Goal: Ask a question: Seek information or help from site administrators or community

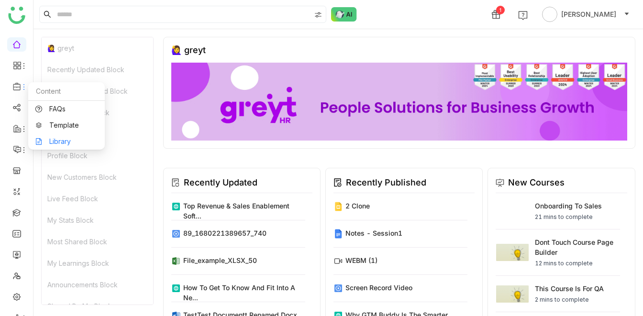
click at [58, 140] on link "Library" at bounding box center [66, 141] width 62 height 7
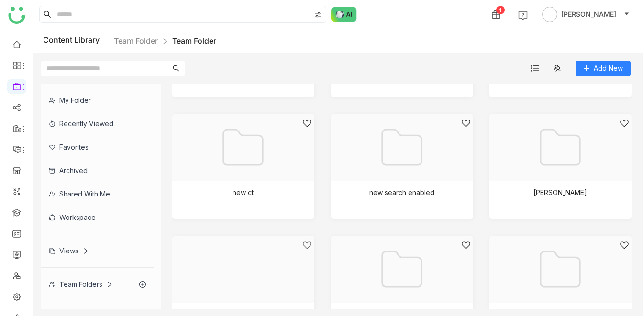
scroll to position [845, 0]
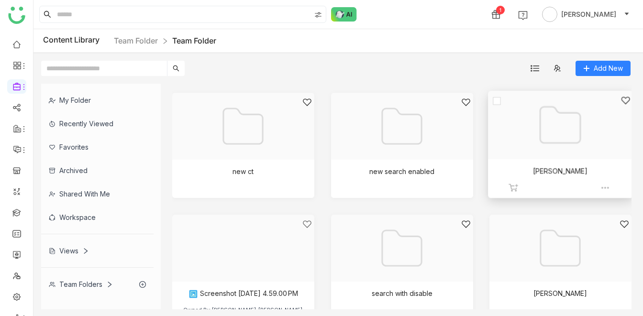
click at [533, 114] on div at bounding box center [557, 137] width 128 height 83
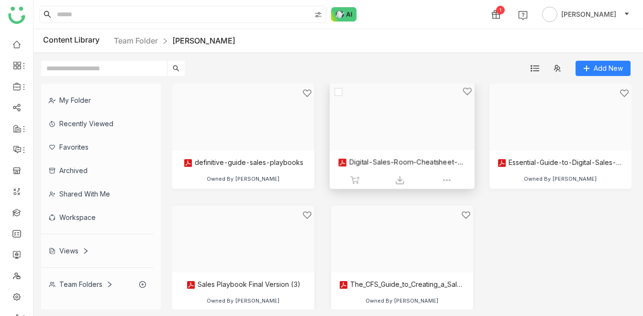
click at [377, 157] on div at bounding box center [398, 128] width 128 height 83
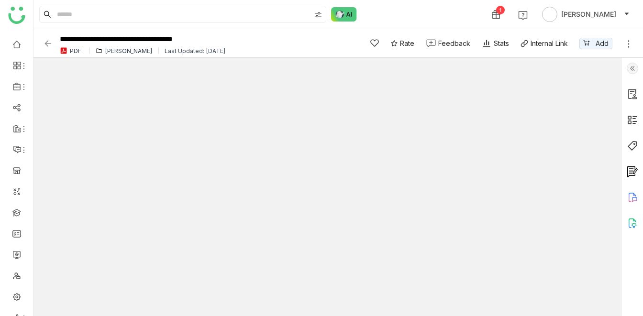
type input "*"
click at [395, 11] on div "1 [PERSON_NAME]" at bounding box center [337, 14] width 609 height 29
click at [421, 13] on div "1 [PERSON_NAME]" at bounding box center [337, 14] width 609 height 29
click at [393, 14] on div "1 [PERSON_NAME]" at bounding box center [337, 14] width 609 height 29
click at [240, 40] on input "**********" at bounding box center [202, 39] width 291 height 13
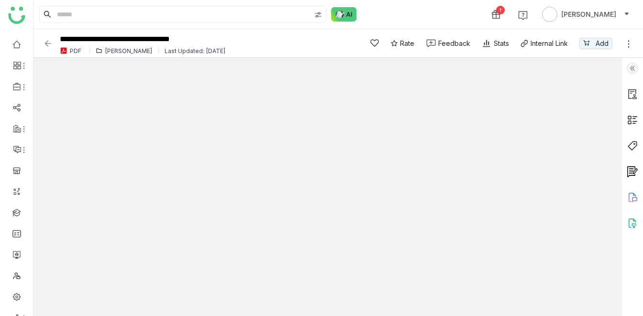
click at [378, 12] on div "1 [PERSON_NAME]" at bounding box center [337, 14] width 609 height 29
click at [233, 38] on input "**********" at bounding box center [202, 39] width 291 height 13
type input "**********"
click at [413, 13] on div "1 [PERSON_NAME]" at bounding box center [337, 14] width 609 height 29
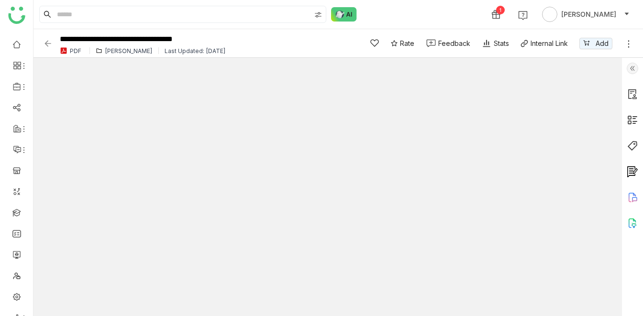
type input "*"
click at [406, 14] on div "1 [PERSON_NAME]" at bounding box center [337, 14] width 609 height 29
click at [400, 15] on div "1 [PERSON_NAME]" at bounding box center [337, 14] width 609 height 29
click at [343, 15] on img at bounding box center [344, 14] width 26 height 14
click at [347, 12] on img at bounding box center [344, 14] width 26 height 14
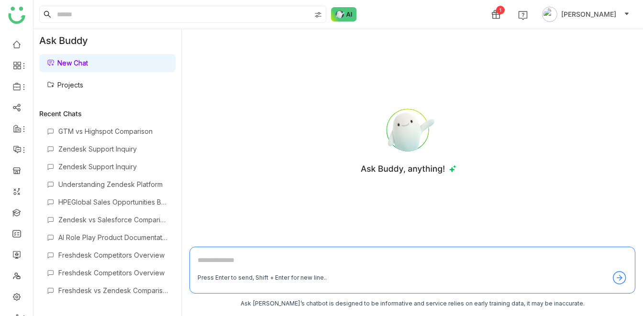
click at [219, 264] on textarea at bounding box center [412, 262] width 429 height 15
type textarea "**********"
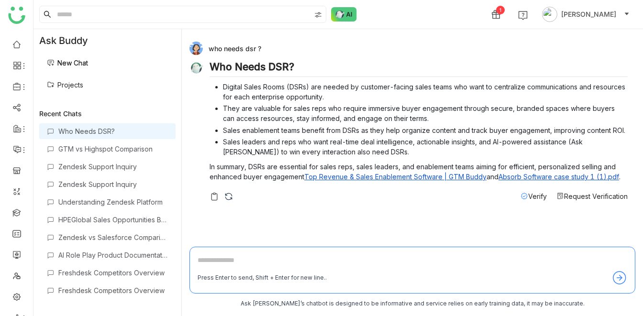
click at [279, 260] on textarea at bounding box center [412, 262] width 429 height 15
type textarea "**********"
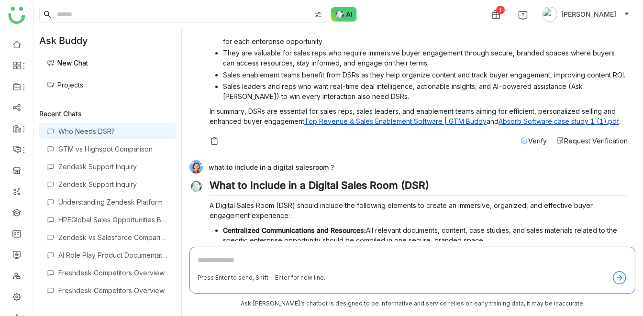
scroll to position [64, 0]
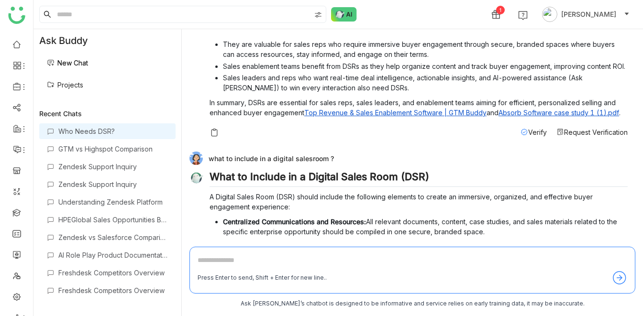
click at [224, 155] on div "what to include in a digital salesroom ?" at bounding box center [408, 158] width 438 height 13
copy div "what to include in a digital salesroom ?"
click at [75, 62] on link "New Chat" at bounding box center [67, 63] width 41 height 8
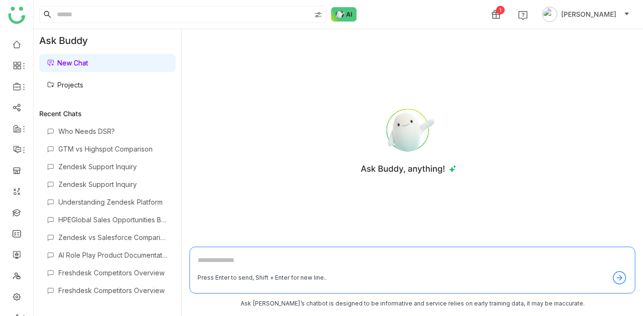
click at [206, 261] on textarea at bounding box center [412, 262] width 429 height 15
paste textarea "**********"
type textarea "**********"
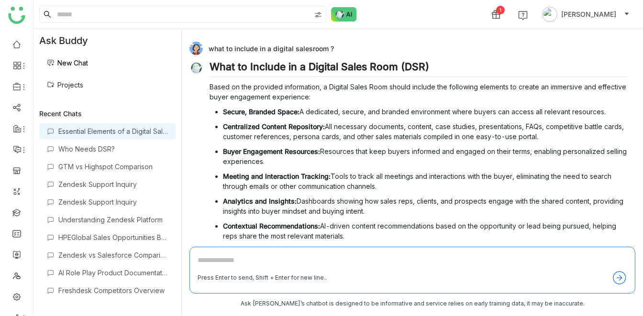
click at [65, 89] on link "Projects" at bounding box center [65, 85] width 36 height 8
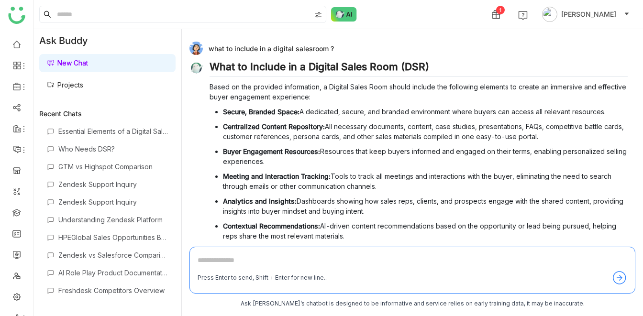
click at [67, 81] on link "Projects" at bounding box center [65, 85] width 36 height 8
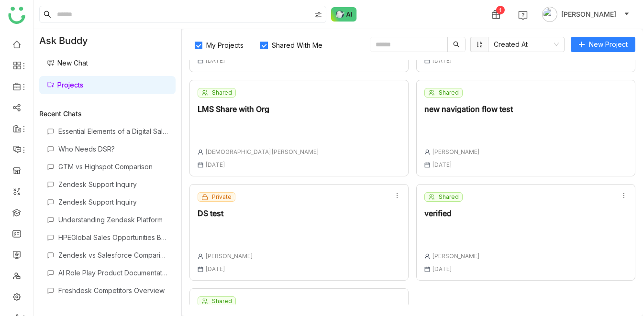
scroll to position [269, 0]
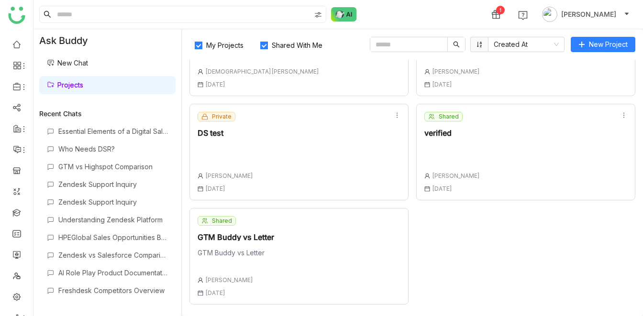
click at [287, 155] on div "Private DS test Veena Pulicharla 14 Aug , 2025" at bounding box center [298, 152] width 219 height 97
click at [231, 152] on div at bounding box center [225, 150] width 55 height 13
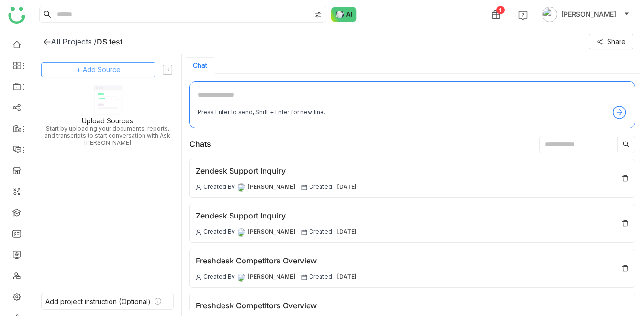
click at [108, 72] on span "+ Add Source" at bounding box center [99, 70] width 44 height 11
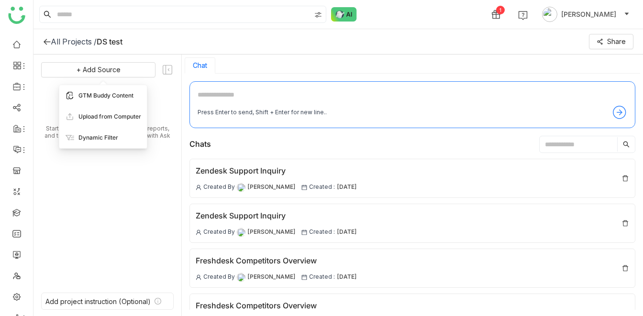
click at [105, 93] on span "GTM Buddy Content" at bounding box center [105, 95] width 55 height 9
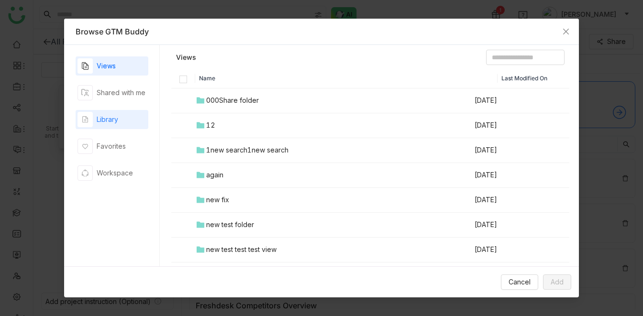
click at [99, 121] on div "Library" at bounding box center [108, 119] width 22 height 11
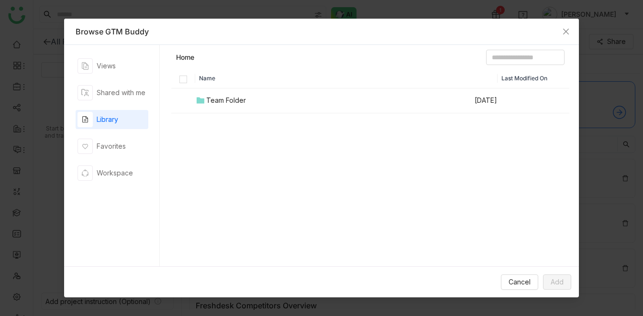
click at [222, 99] on div "Team Folder" at bounding box center [226, 100] width 40 height 11
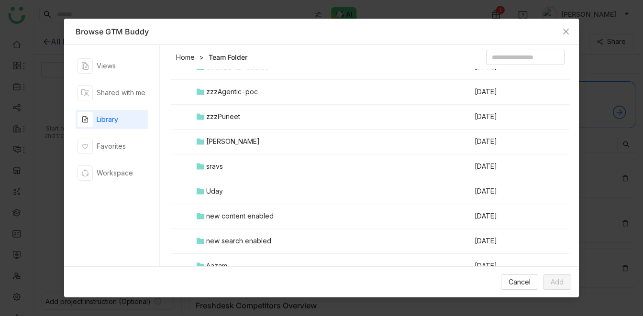
scroll to position [812, 0]
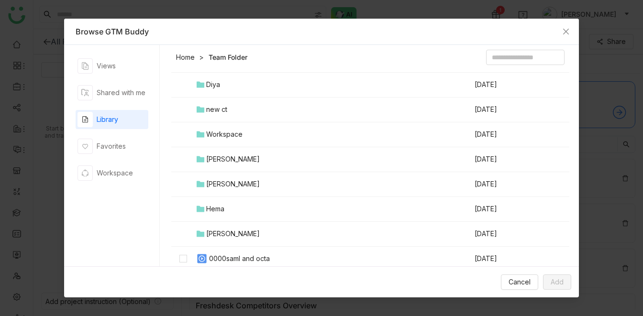
click at [236, 231] on div "[PERSON_NAME]" at bounding box center [233, 234] width 54 height 11
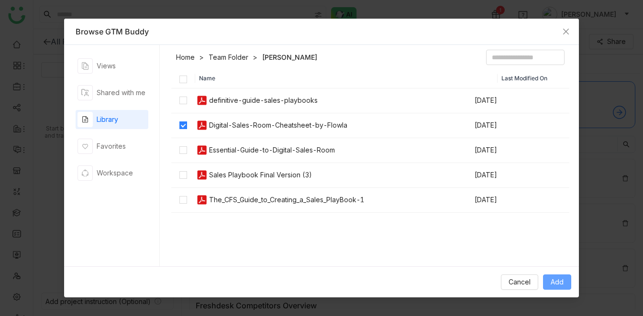
click at [552, 281] on span "Add" at bounding box center [556, 282] width 13 height 11
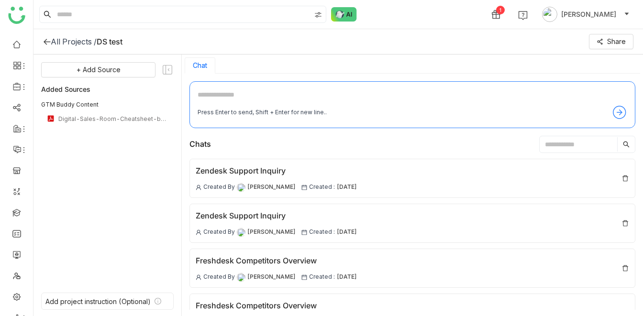
click at [413, 7] on div "1 [PERSON_NAME]" at bounding box center [337, 14] width 609 height 29
click at [215, 88] on div "Press Enter to send, Shift + Enter for new line.." at bounding box center [412, 104] width 446 height 47
click at [221, 93] on textarea at bounding box center [412, 96] width 429 height 15
click at [244, 94] on textarea at bounding box center [412, 96] width 429 height 15
type textarea "**********"
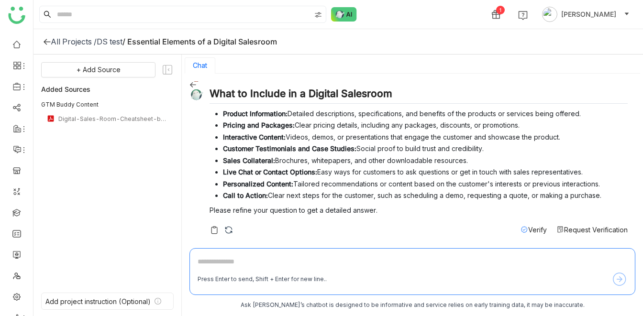
scroll to position [20, 0]
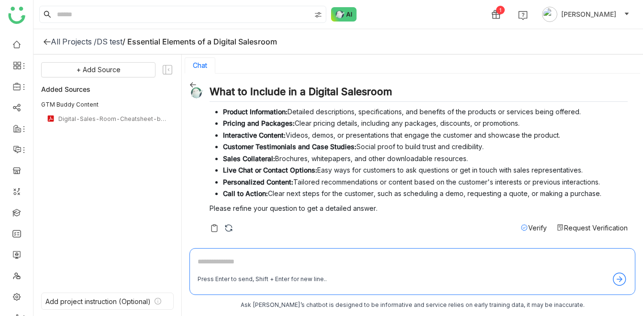
click at [261, 94] on h2 "What to Include in a Digital Salesroom" at bounding box center [418, 94] width 418 height 16
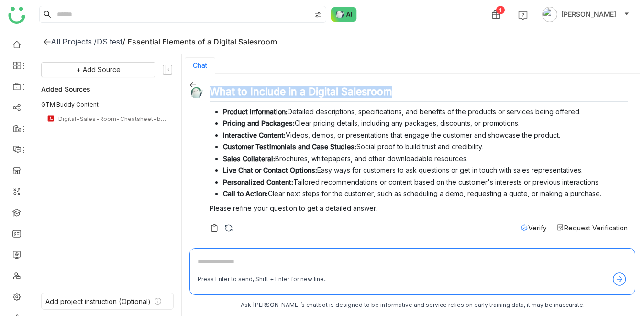
copy div "What to Include in a Digital Salesroom"
click at [212, 257] on textarea at bounding box center [412, 263] width 429 height 15
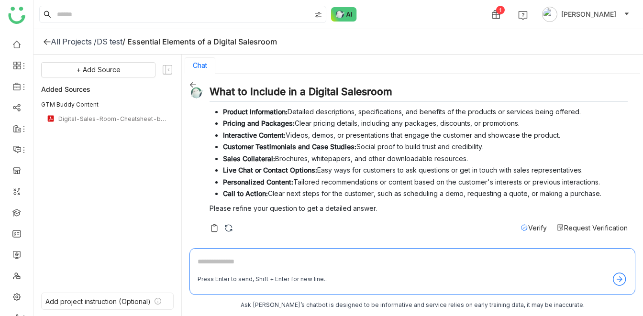
paste textarea "**********"
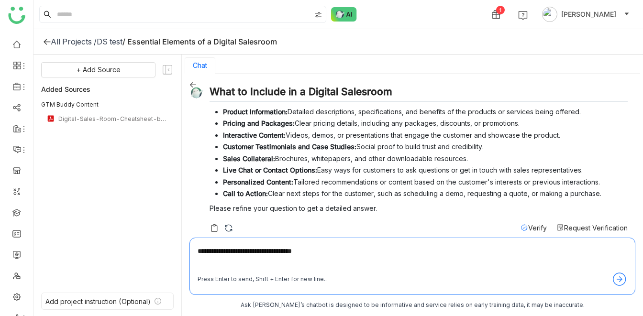
click at [299, 251] on textarea "**********" at bounding box center [412, 259] width 429 height 26
click at [337, 250] on textarea "**********" at bounding box center [412, 259] width 429 height 26
type textarea "**********"
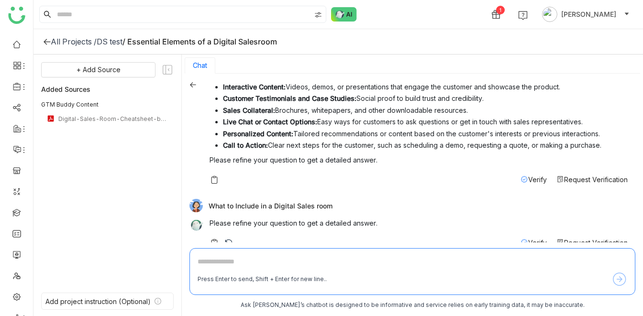
scroll to position [83, 0]
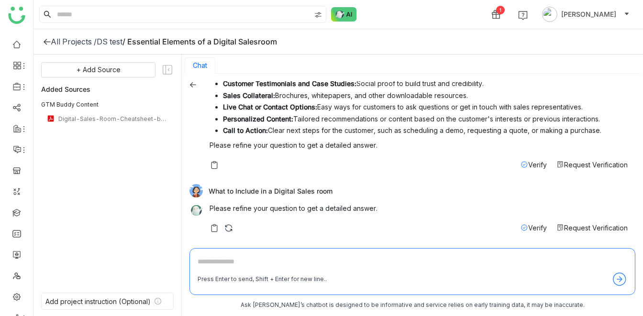
click at [283, 188] on div "What to Include in a Digital Sales room" at bounding box center [408, 190] width 438 height 13
copy div "What to Include in a Digital Sales room"
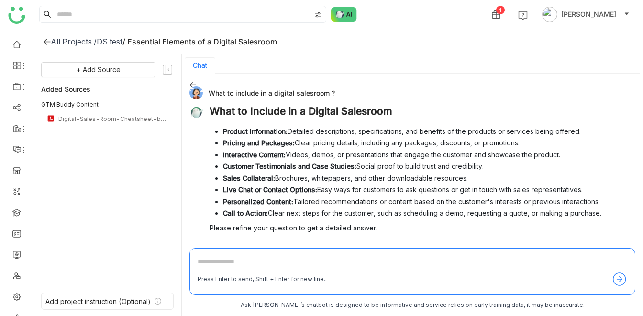
click at [198, 66] on button "Chat" at bounding box center [200, 66] width 14 height 8
click at [192, 87] on icon at bounding box center [193, 84] width 6 height 5
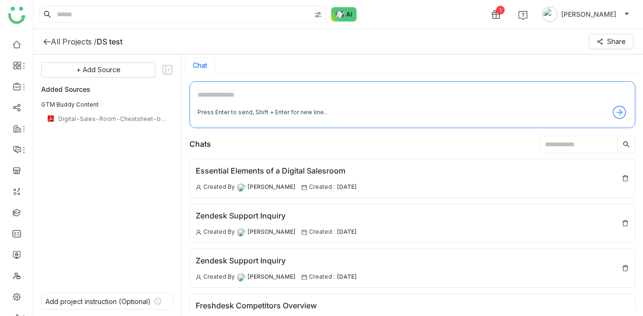
click at [214, 95] on textarea at bounding box center [412, 96] width 429 height 15
paste textarea "**********"
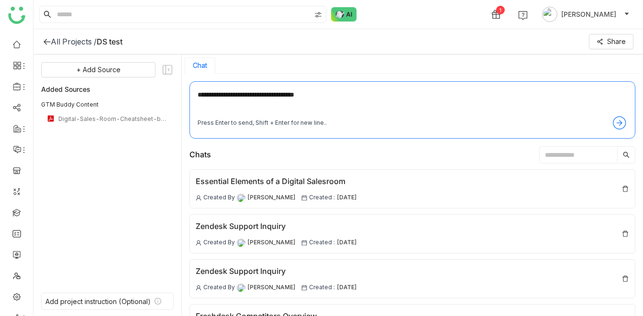
type textarea "**********"
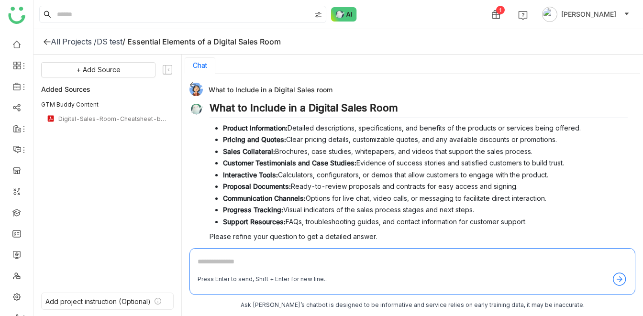
scroll to position [31, 0]
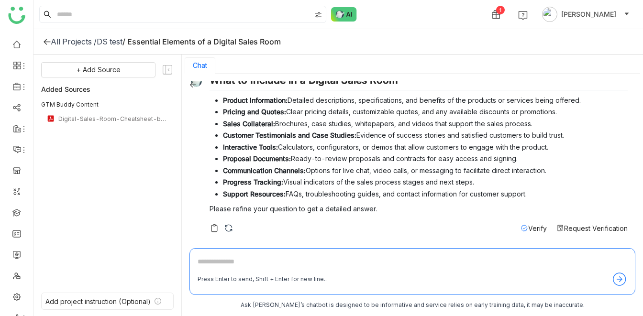
click at [528, 228] on span "Verify" at bounding box center [537, 228] width 19 height 8
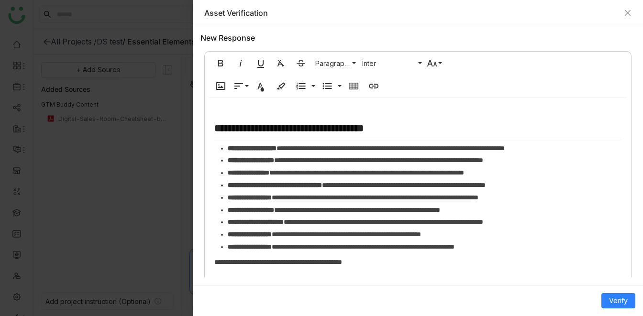
scroll to position [180, 0]
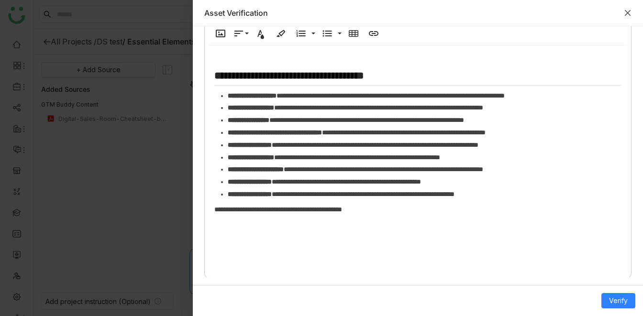
click at [624, 11] on icon "Close" at bounding box center [628, 13] width 8 height 8
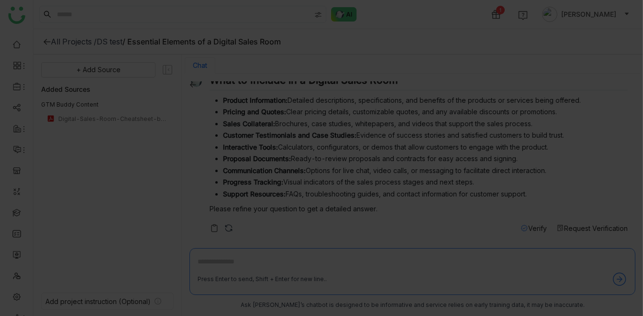
scroll to position [1, 0]
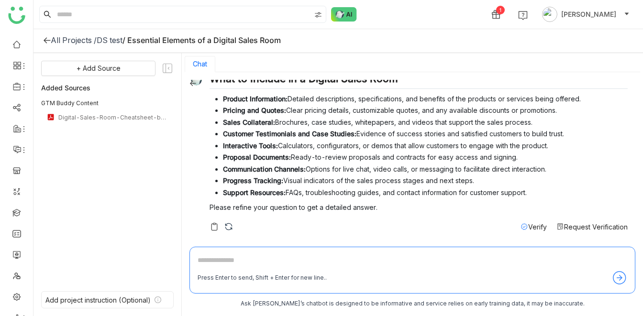
click at [237, 256] on textarea at bounding box center [412, 262] width 429 height 15
paste textarea "**********"
type textarea "**********"
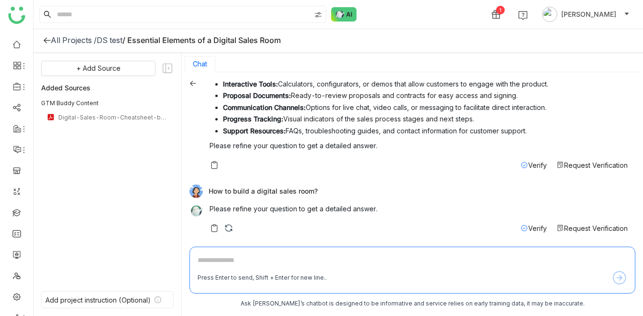
scroll to position [94, 0]
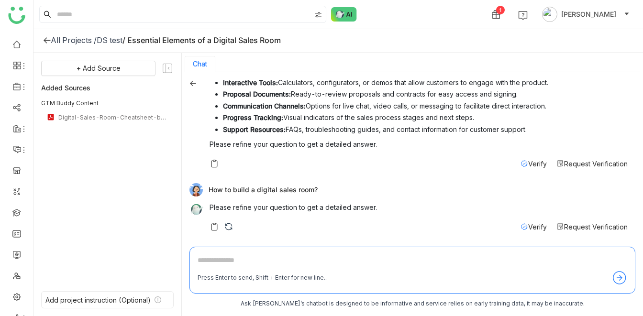
click at [193, 83] on icon at bounding box center [193, 83] width 6 height 5
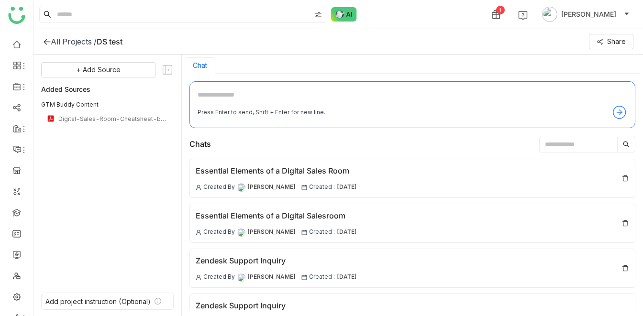
click at [220, 93] on textarea at bounding box center [412, 96] width 429 height 15
paste textarea "**********"
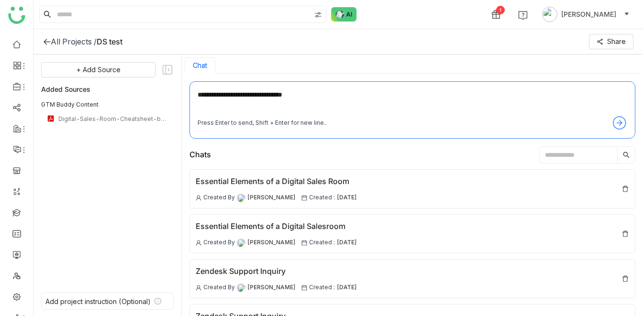
type textarea "**********"
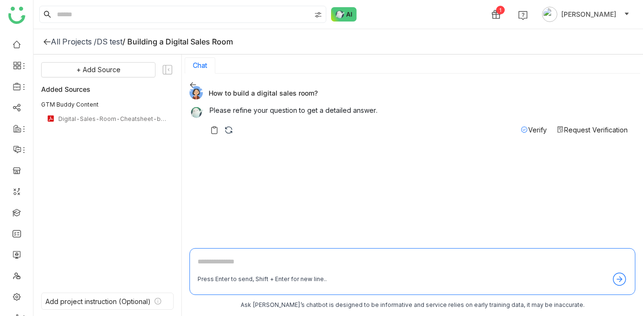
click at [430, 12] on div "1 [PERSON_NAME]" at bounding box center [337, 14] width 609 height 29
click at [116, 41] on div "DS test" at bounding box center [110, 42] width 26 height 10
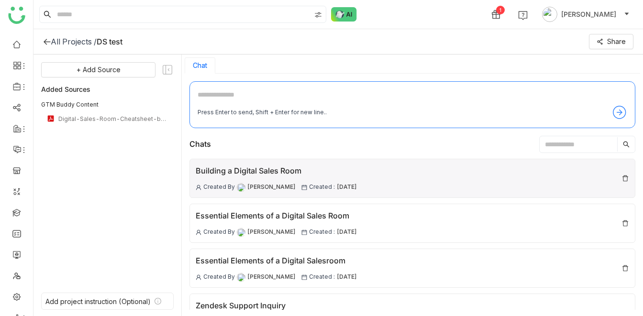
click at [244, 168] on div "Building a Digital Sales Room" at bounding box center [276, 171] width 161 height 12
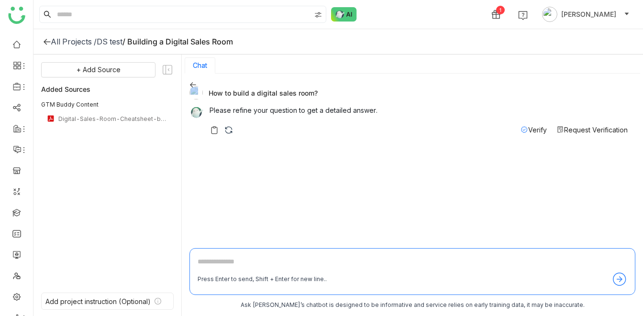
drag, startPoint x: 209, startPoint y: 93, endPoint x: 323, endPoint y: 94, distance: 113.8
click at [323, 94] on div "How to build a digital sales room?" at bounding box center [408, 92] width 438 height 13
drag, startPoint x: 208, startPoint y: 93, endPoint x: 315, endPoint y: 91, distance: 107.6
click at [315, 91] on div "How to build a digital sales room?" at bounding box center [408, 92] width 438 height 13
copy div "How to build a digital sales room?"
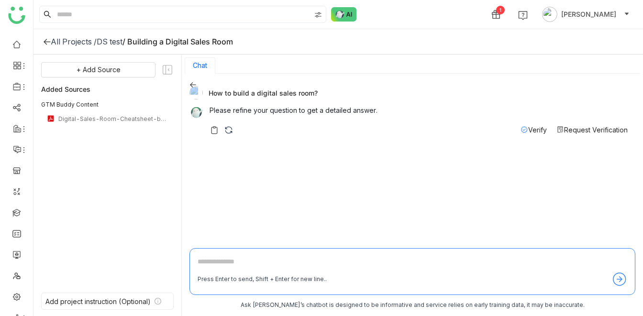
click at [210, 94] on div "How to build a digital sales room?" at bounding box center [408, 92] width 438 height 13
drag, startPoint x: 209, startPoint y: 93, endPoint x: 315, endPoint y: 91, distance: 106.7
click at [315, 91] on div "How to build a digital sales room?" at bounding box center [408, 92] width 438 height 13
copy div "How to build a digital sales room?"
click at [291, 95] on div "How to build a digital sales room?" at bounding box center [408, 92] width 438 height 13
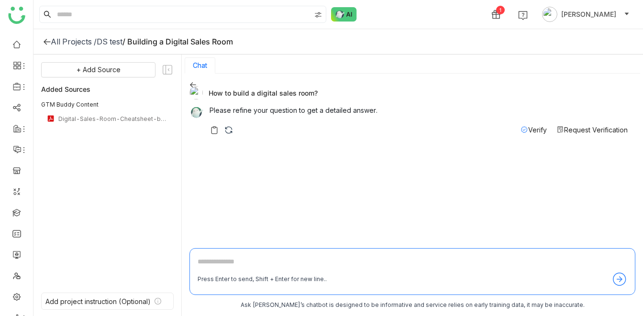
click at [111, 38] on div "DS test" at bounding box center [110, 42] width 26 height 10
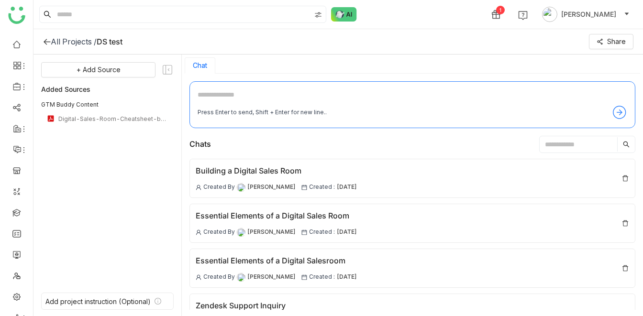
click at [85, 49] on div "All Projects / DS test Share" at bounding box center [337, 41] width 609 height 25
click at [79, 44] on div "All Projects /" at bounding box center [74, 42] width 46 height 10
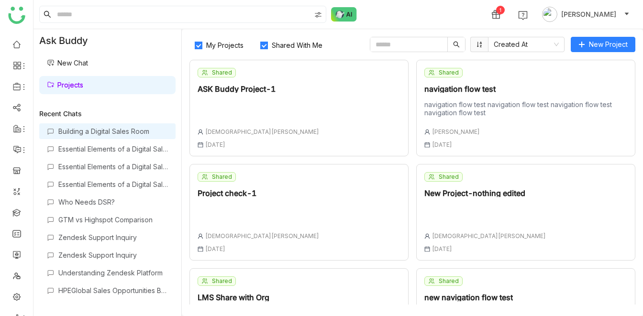
click at [111, 136] on div "Building a Digital Sales Room" at bounding box center [107, 131] width 136 height 16
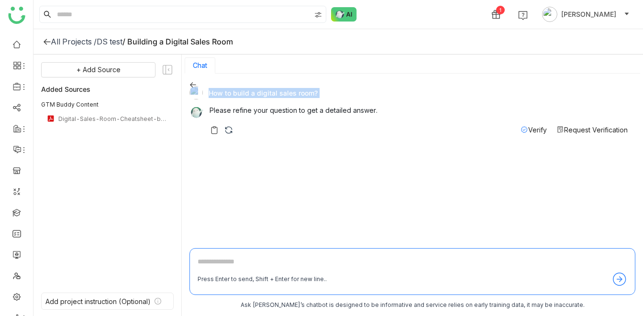
drag, startPoint x: 208, startPoint y: 91, endPoint x: 322, endPoint y: 103, distance: 115.4
click at [322, 103] on div "How to build a digital sales room? Please refine your question to get a detaile…" at bounding box center [408, 113] width 438 height 54
click at [46, 43] on icon at bounding box center [47, 42] width 8 height 8
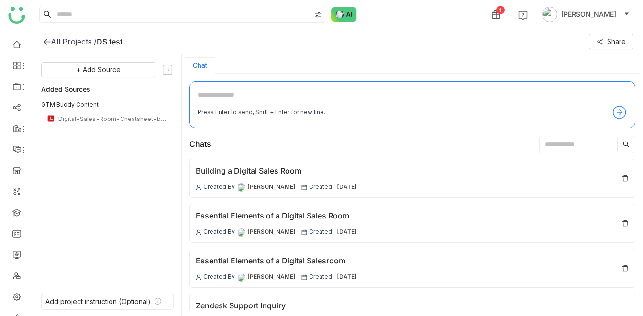
click at [46, 43] on icon at bounding box center [47, 42] width 8 height 8
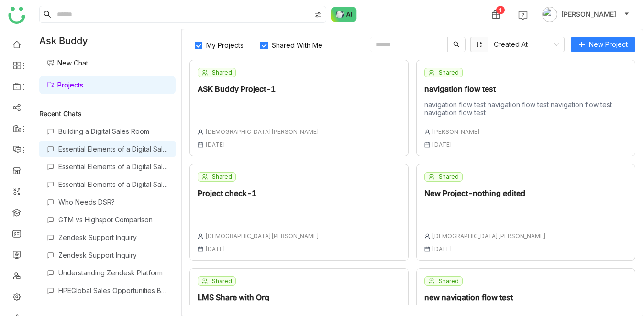
click at [112, 156] on div "Essential Elements of a Digital Sales Room" at bounding box center [107, 149] width 136 height 16
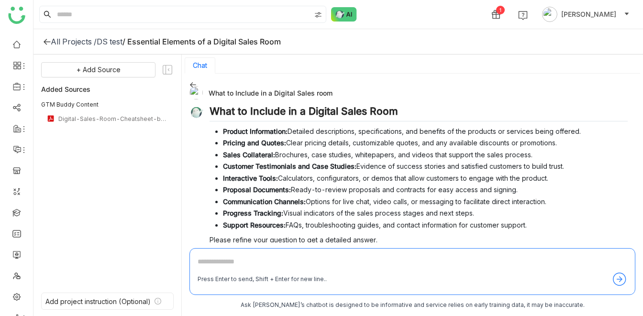
click at [43, 39] on icon at bounding box center [47, 42] width 8 height 8
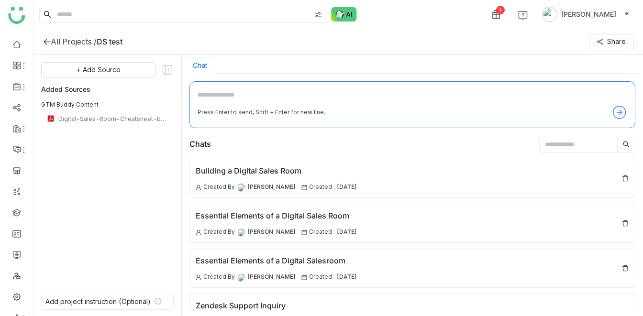
click at [44, 42] on icon at bounding box center [47, 42] width 8 height 8
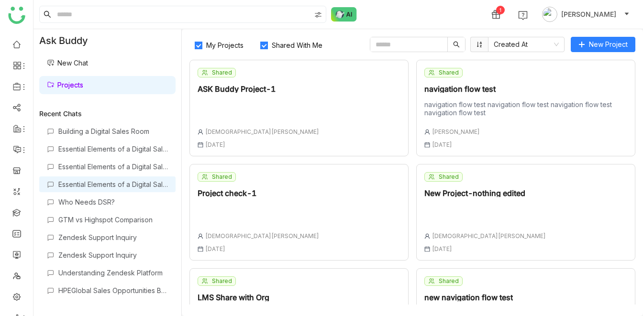
click at [90, 181] on div "Essential Elements of a Digital Salesroom" at bounding box center [113, 184] width 110 height 8
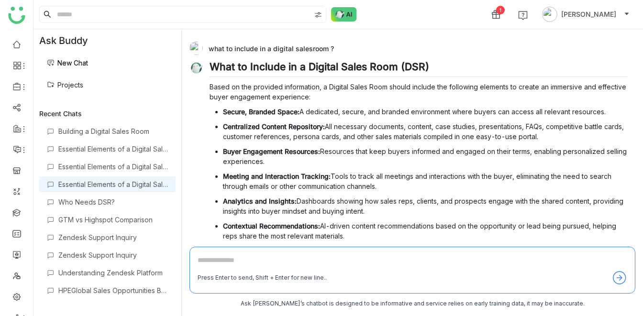
drag, startPoint x: 209, startPoint y: 48, endPoint x: 330, endPoint y: 47, distance: 122.0
click at [330, 47] on div "what to include in a digital salesroom ?" at bounding box center [408, 48] width 438 height 13
copy div "what to include in a digital salesroom ?"
click at [209, 46] on div "what to include in a digital salesroom ?" at bounding box center [408, 48] width 438 height 13
drag, startPoint x: 209, startPoint y: 46, endPoint x: 330, endPoint y: 45, distance: 122.0
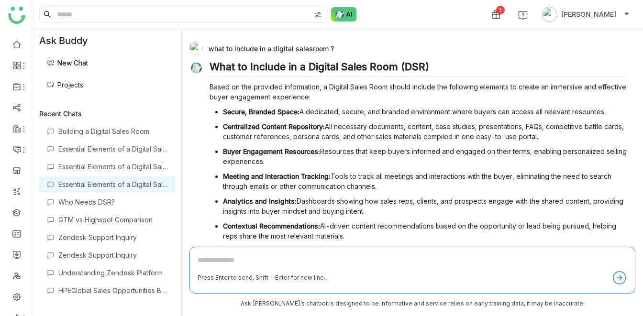
click at [330, 45] on div "what to include in a digital salesroom ?" at bounding box center [408, 48] width 438 height 13
copy div "what to include in a digital salesroom ?"
click at [66, 64] on link "New Chat" at bounding box center [67, 63] width 41 height 8
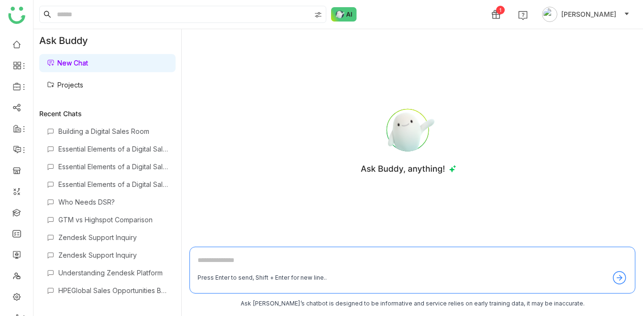
click at [210, 253] on div "Press Enter to send, Shift + Enter for new line.." at bounding box center [412, 270] width 446 height 47
click at [213, 261] on textarea at bounding box center [412, 262] width 429 height 15
paste textarea "**********"
type textarea "**********"
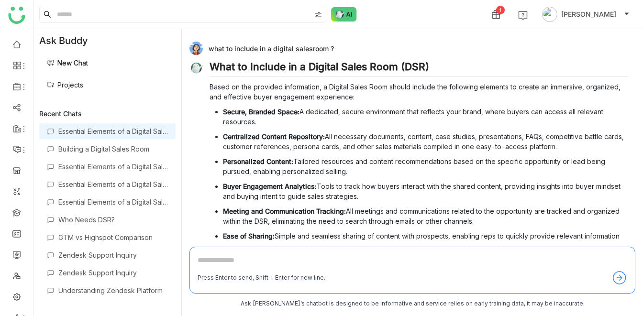
scroll to position [148, 0]
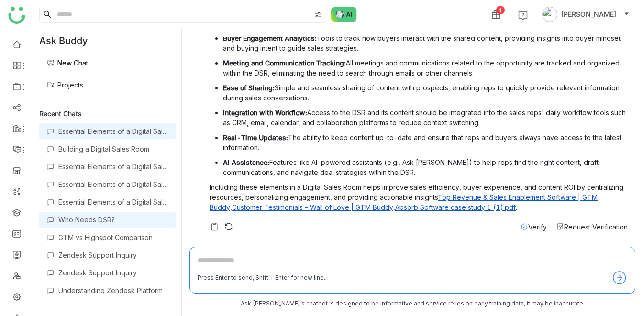
click at [115, 222] on div "Who Needs DSR?" at bounding box center [113, 220] width 110 height 8
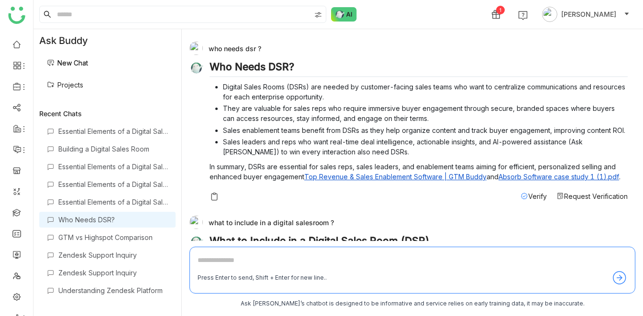
click at [225, 44] on div "who needs dsr ?" at bounding box center [408, 48] width 438 height 13
click at [233, 49] on div "who needs dsr ?" at bounding box center [408, 48] width 438 height 13
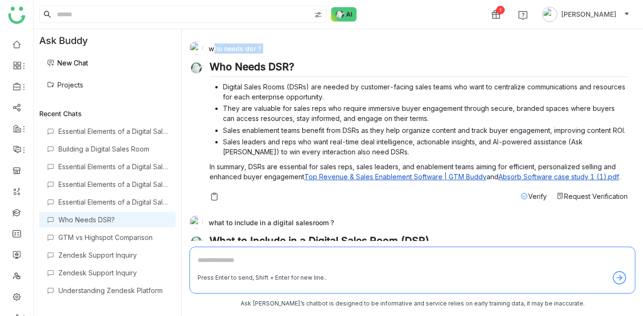
copy div "who needs dsr ?"
click at [102, 204] on div "Essential Elements of a Digital Salesroom" at bounding box center [113, 202] width 110 height 8
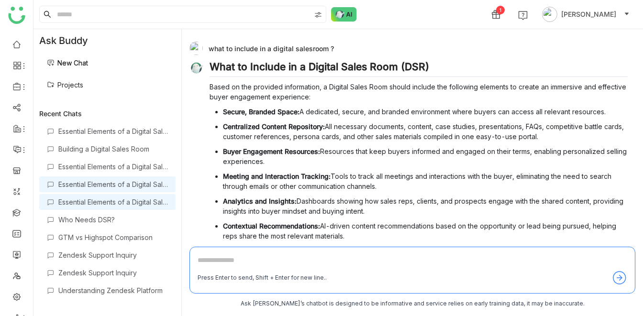
click at [104, 184] on div "Essential Elements of a Digital Salesroom" at bounding box center [113, 184] width 110 height 8
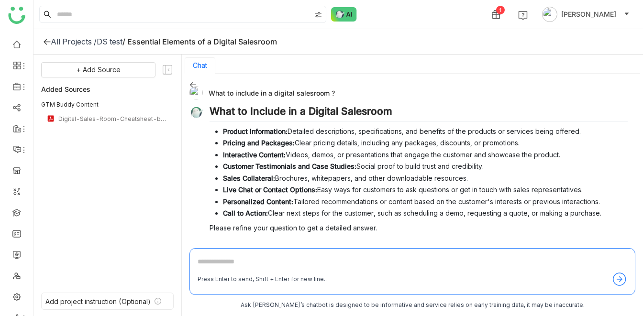
drag, startPoint x: 209, startPoint y: 92, endPoint x: 332, endPoint y: 94, distance: 122.4
click at [332, 94] on div "What to include in a digital salesroom ?" at bounding box center [408, 92] width 438 height 13
copy div "What to include in a digital salesroom ?"
click at [75, 42] on div "All Projects /" at bounding box center [74, 42] width 46 height 10
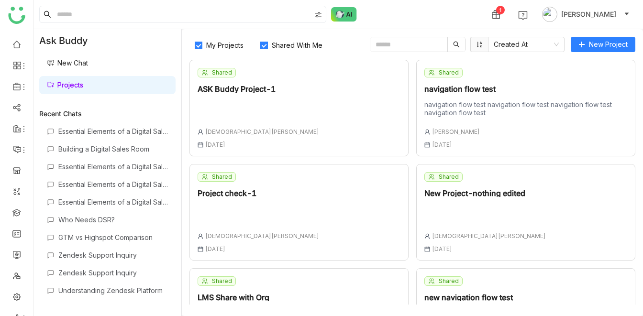
click at [88, 59] on link "New Chat" at bounding box center [67, 63] width 41 height 8
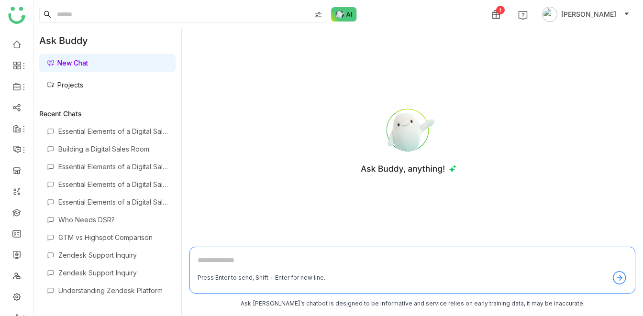
click at [217, 260] on textarea at bounding box center [412, 262] width 429 height 15
paste textarea "**********"
type textarea "**********"
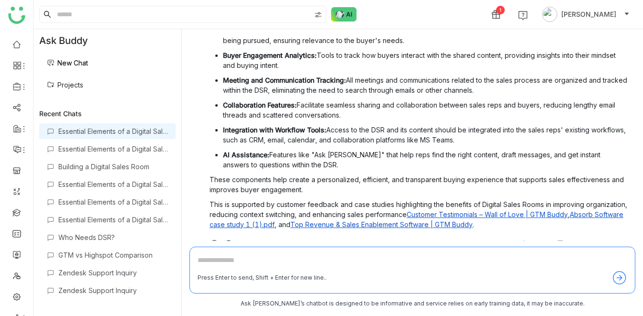
scroll to position [148, 0]
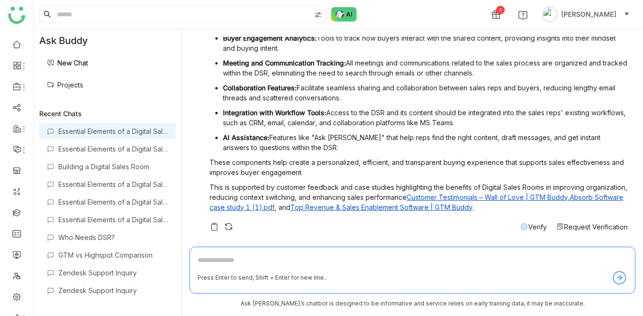
click at [212, 264] on textarea at bounding box center [412, 262] width 429 height 15
type textarea "*"
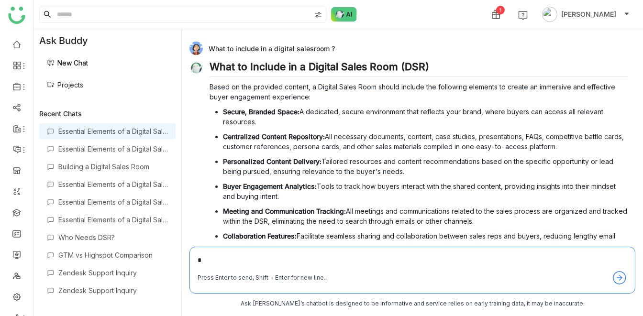
drag, startPoint x: 209, startPoint y: 49, endPoint x: 331, endPoint y: 48, distance: 122.9
click at [331, 48] on div "What to include in a digital salesroom ?" at bounding box center [408, 48] width 438 height 13
copy div "What to include in a digital salesroom ?"
click at [403, 47] on div "What to include in a digital salesroom ?" at bounding box center [408, 48] width 438 height 13
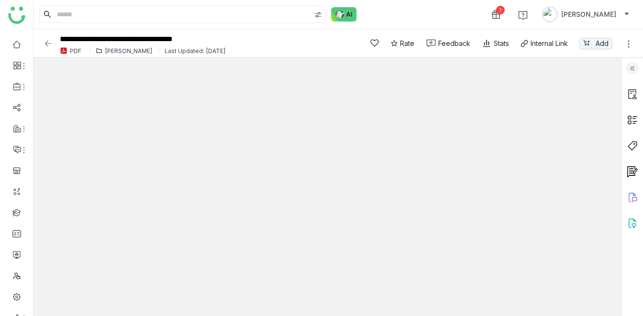
click at [397, 20] on div "1 [PERSON_NAME]" at bounding box center [337, 14] width 609 height 29
click at [450, 0] on div "1 [PERSON_NAME]" at bounding box center [337, 14] width 609 height 29
click at [389, 7] on div "1 [PERSON_NAME]" at bounding box center [337, 14] width 609 height 29
click at [394, 10] on div "1 [PERSON_NAME]" at bounding box center [337, 14] width 609 height 29
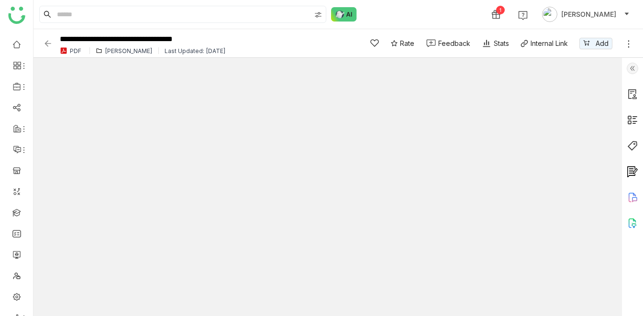
click at [386, 12] on div "1 [PERSON_NAME]" at bounding box center [337, 14] width 609 height 29
click at [410, 12] on div "1 [PERSON_NAME]" at bounding box center [337, 14] width 609 height 29
